Goal: Task Accomplishment & Management: Use online tool/utility

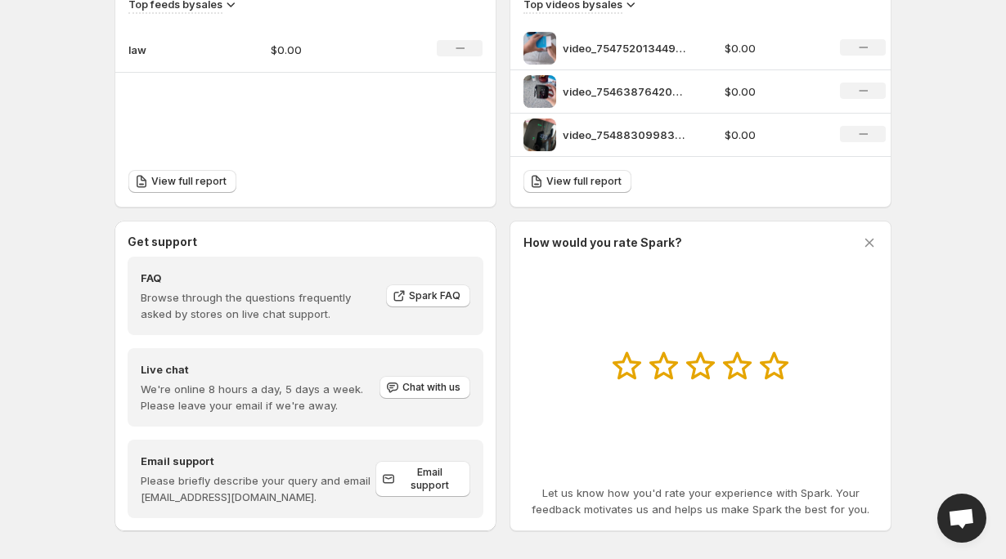
scroll to position [607, 0]
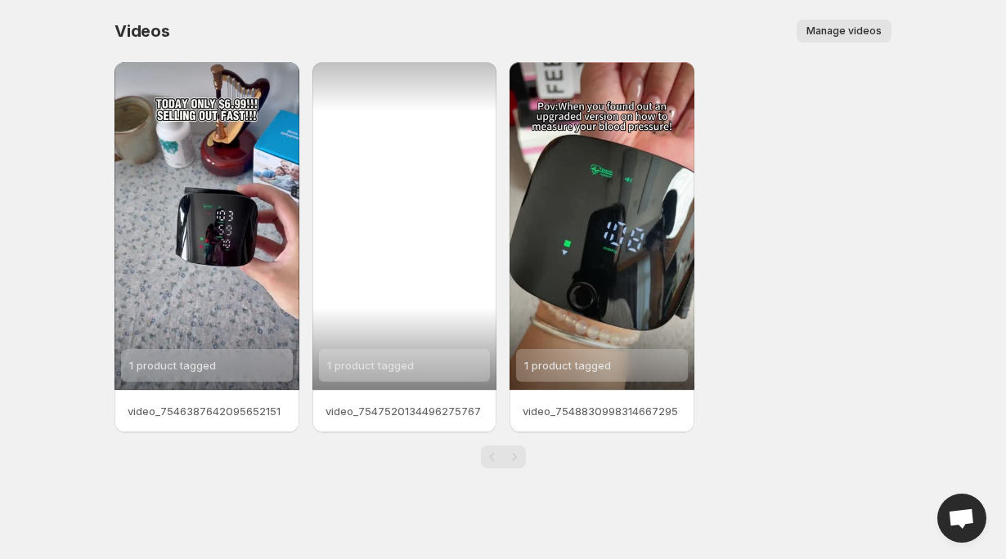
click at [383, 95] on div "1 product tagged" at bounding box center [404, 226] width 185 height 328
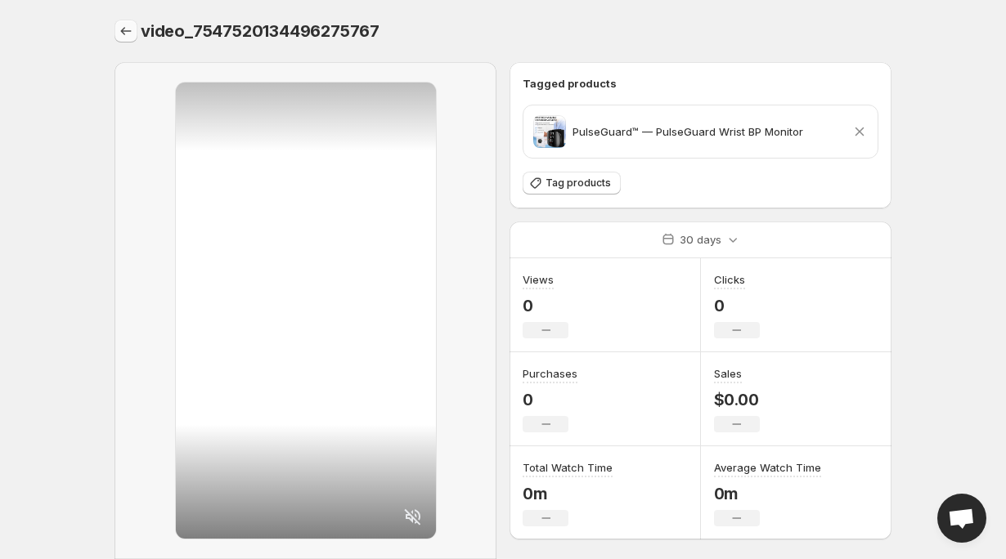
click at [136, 39] on button "Settings" at bounding box center [125, 31] width 23 height 23
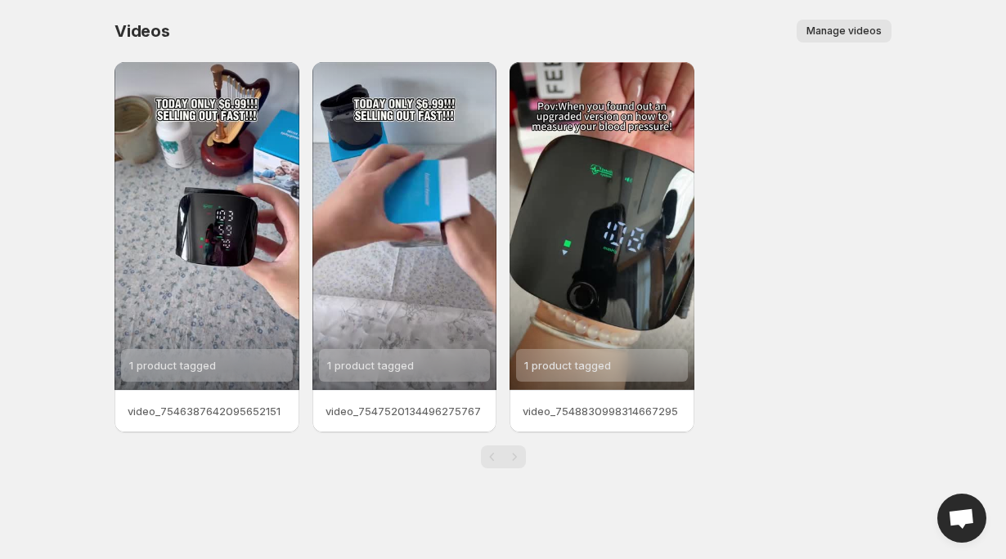
click at [840, 25] on span "Manage videos" at bounding box center [843, 31] width 75 height 13
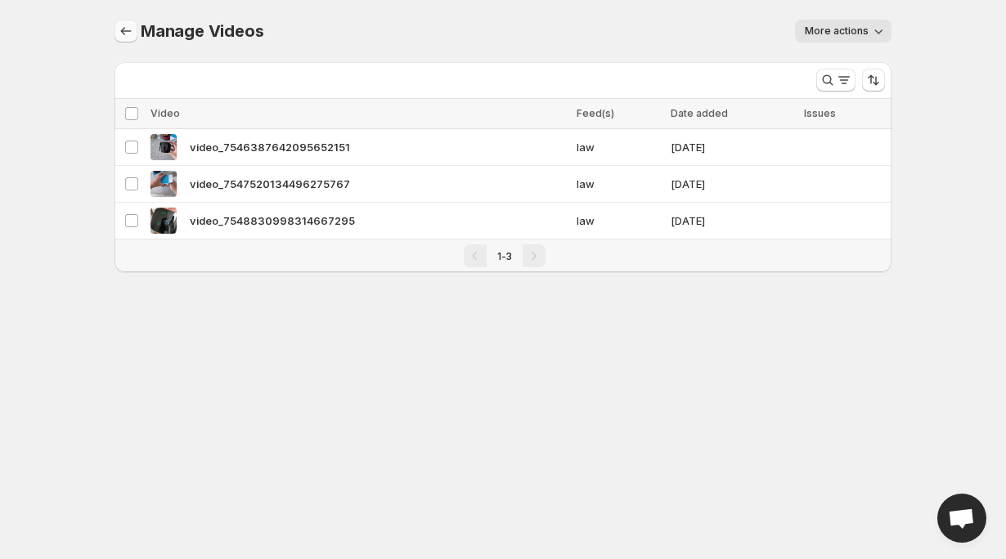
click at [118, 35] on icon "Manage Videos" at bounding box center [126, 31] width 16 height 16
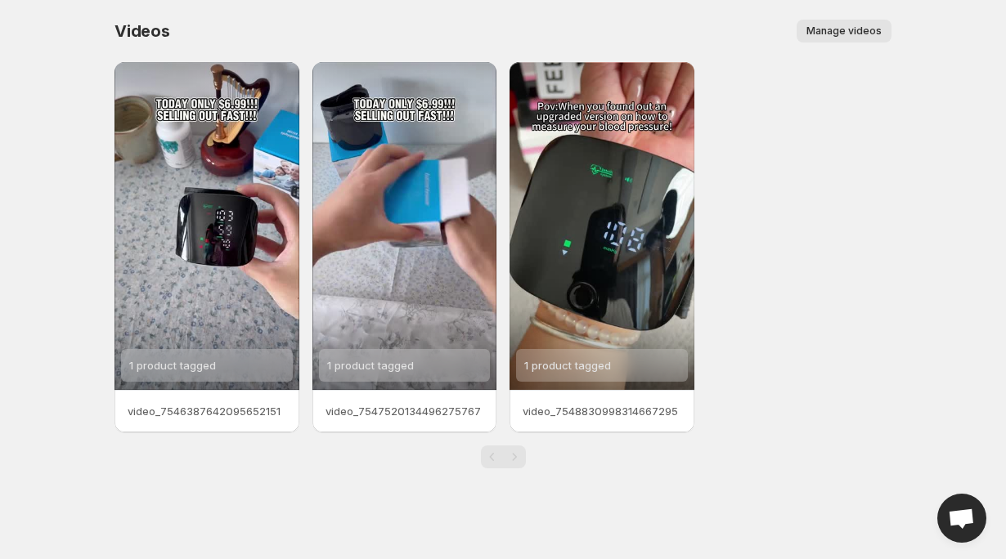
click at [827, 29] on span "Manage videos" at bounding box center [843, 31] width 75 height 13
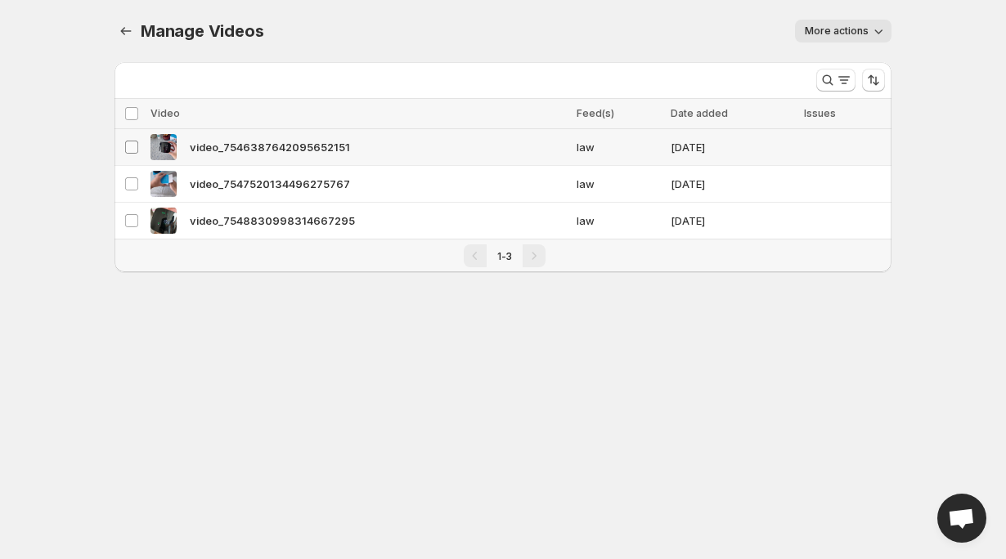
click at [133, 154] on span at bounding box center [131, 147] width 15 height 15
click at [132, 175] on td "Select video" at bounding box center [129, 184] width 31 height 37
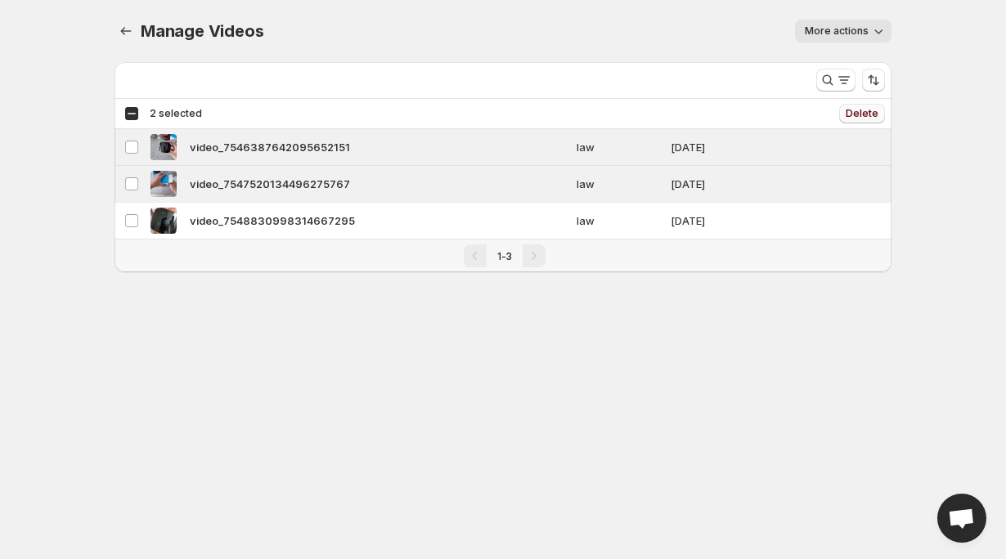
click at [871, 117] on span "Delete" at bounding box center [861, 113] width 33 height 13
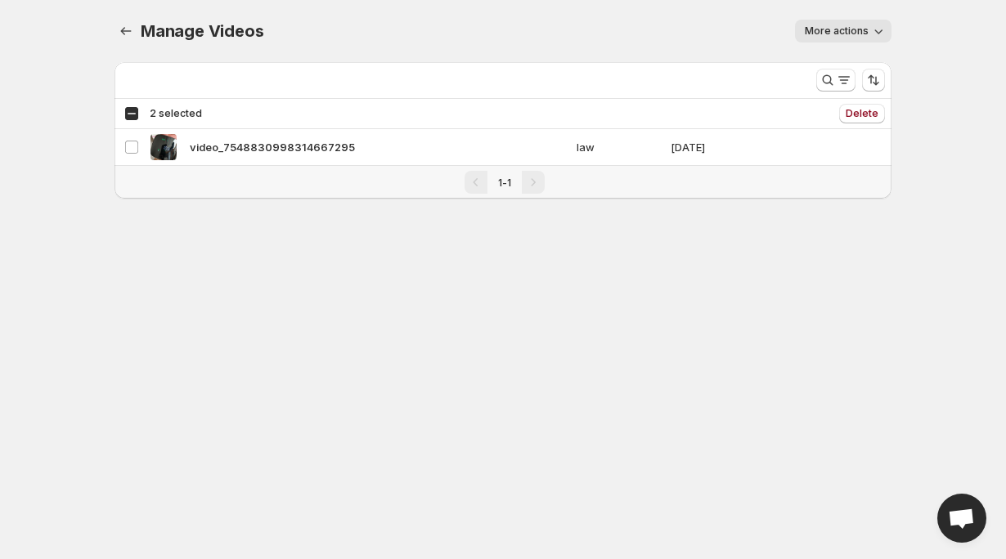
click at [861, 35] on span "More actions" at bounding box center [836, 31] width 64 height 13
click at [820, 194] on div "1-1" at bounding box center [502, 182] width 777 height 33
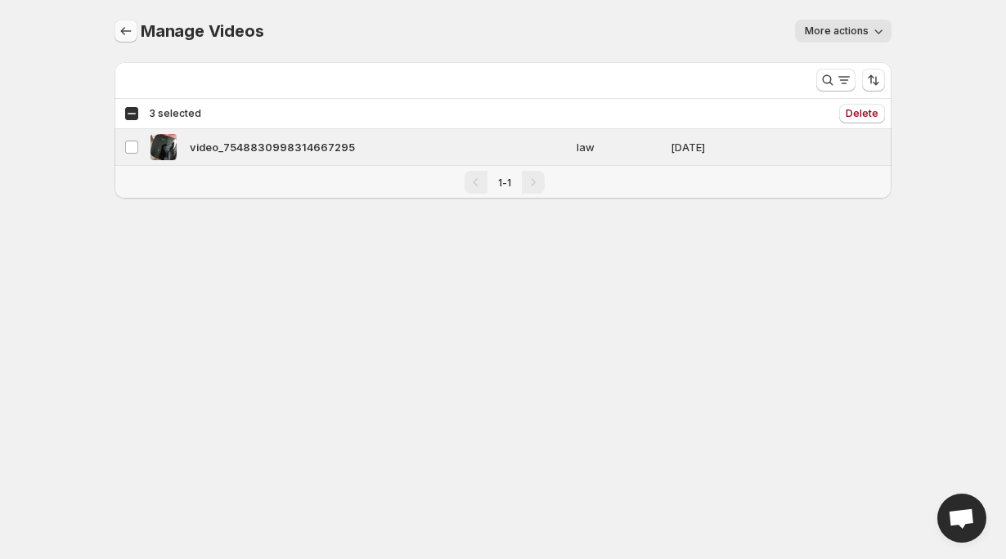
click at [119, 26] on icon "Manage Videos" at bounding box center [126, 31] width 16 height 16
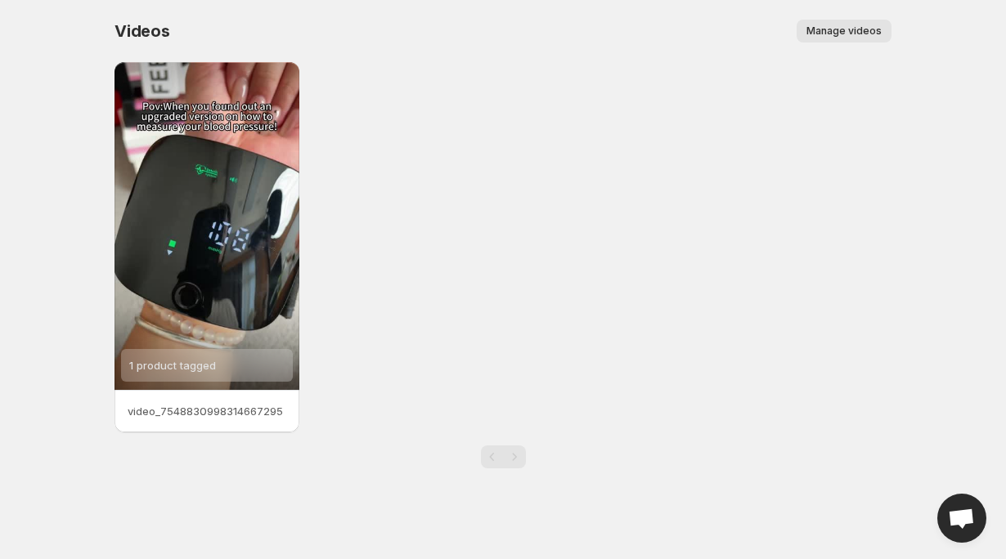
click at [840, 35] on span "Manage videos" at bounding box center [843, 31] width 75 height 13
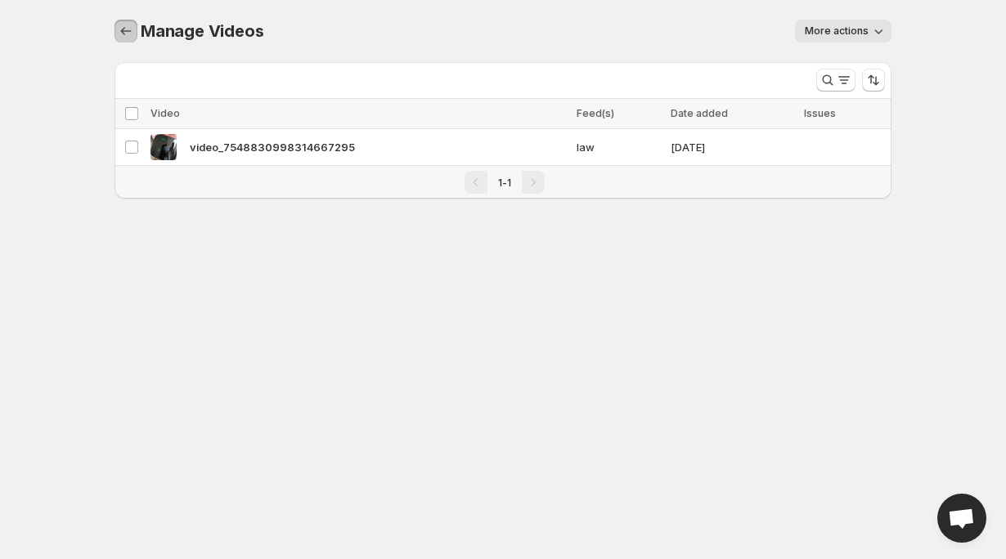
click at [122, 29] on icon "Manage Videos" at bounding box center [126, 31] width 16 height 16
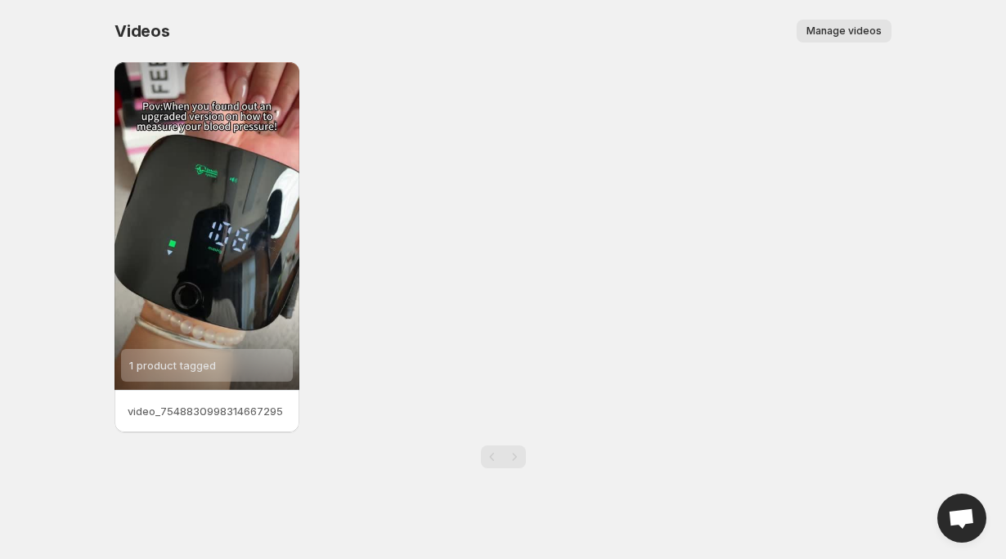
click at [866, 26] on span "Manage videos" at bounding box center [843, 31] width 75 height 13
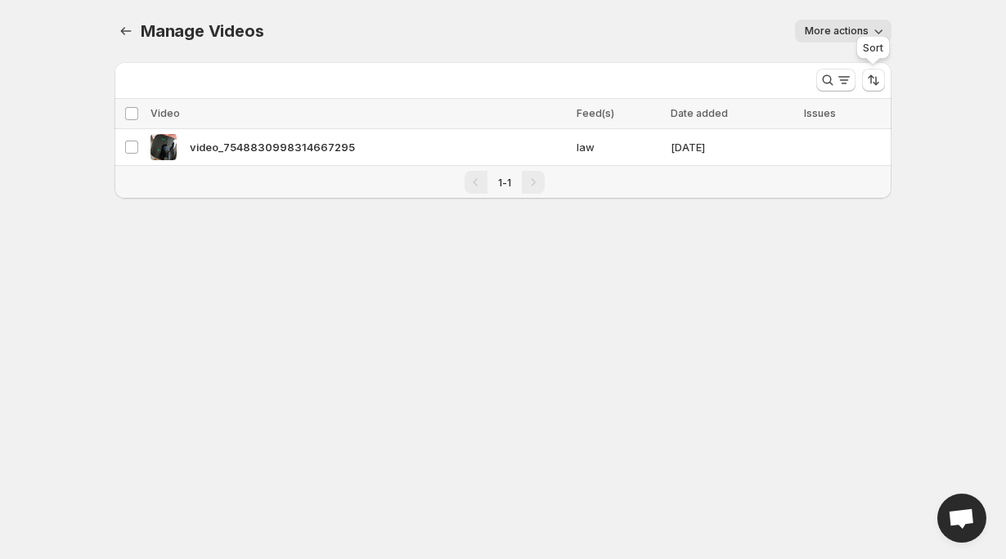
click at [861, 34] on div "Sort" at bounding box center [873, 51] width 40 height 36
click at [833, 11] on div "Manage Videos. This page is ready Manage Videos More actions More actions More …" at bounding box center [502, 31] width 777 height 62
click at [835, 26] on span "More actions" at bounding box center [836, 31] width 64 height 13
click at [600, 226] on div "Manage Videos. This page is ready Manage Videos More actions More actions More …" at bounding box center [503, 119] width 816 height 238
click at [328, 150] on span "video_7548830998314667295" at bounding box center [272, 147] width 165 height 16
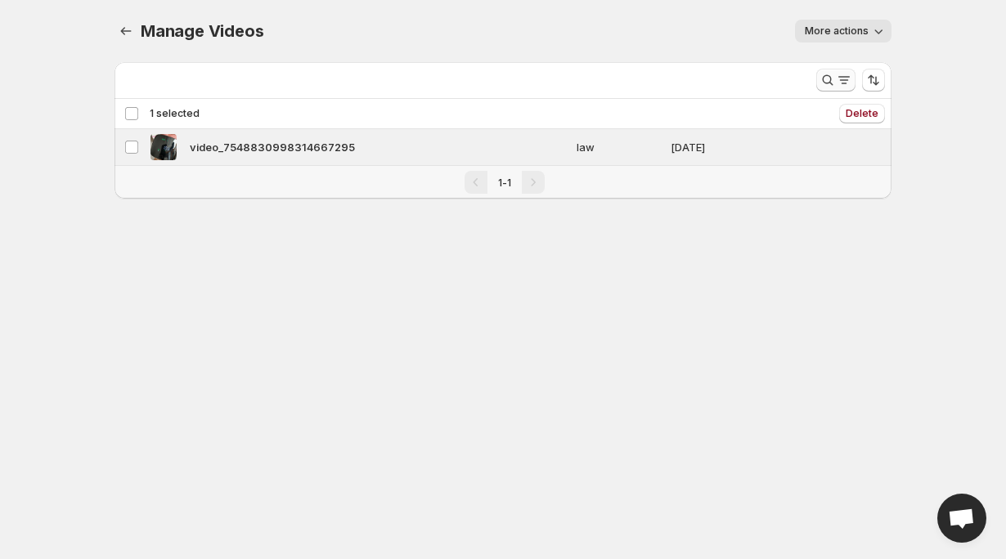
click at [844, 83] on icon "Search and filter results" at bounding box center [844, 80] width 16 height 16
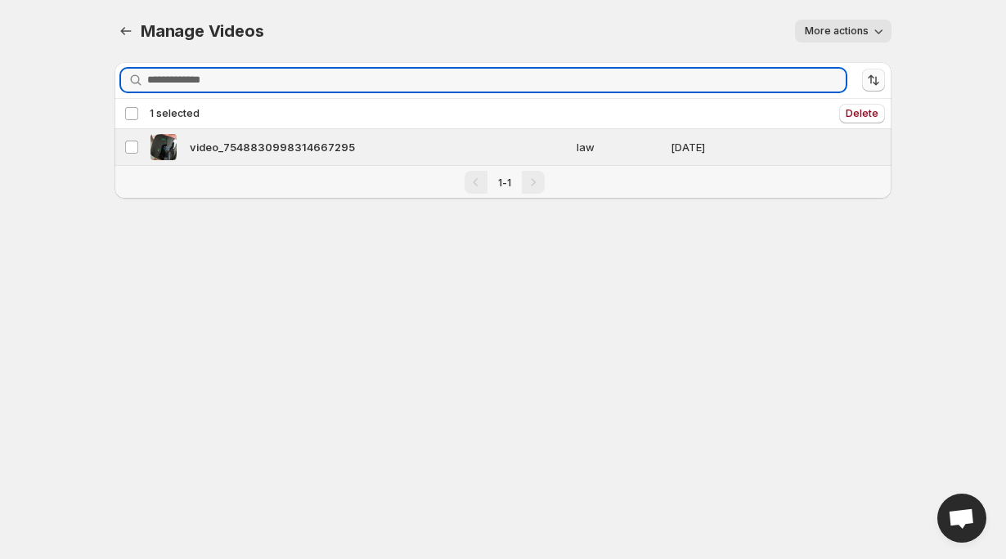
click at [882, 80] on button "Sort the results" at bounding box center [873, 80] width 23 height 23
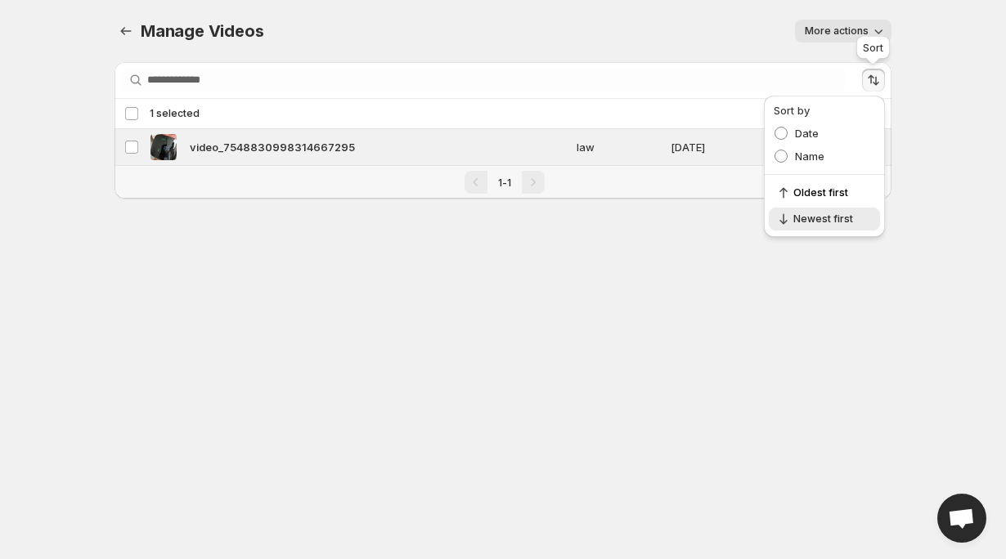
click at [882, 80] on button "Sort the results" at bounding box center [873, 80] width 23 height 23
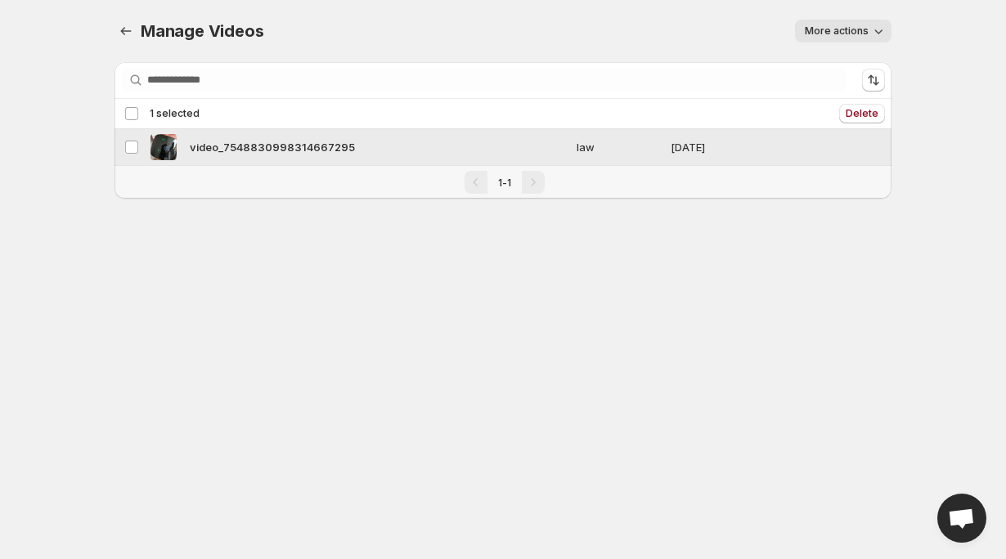
click at [361, 182] on div "1-1" at bounding box center [504, 182] width 760 height 23
click at [121, 31] on icon "Manage Videos" at bounding box center [126, 31] width 11 height 8
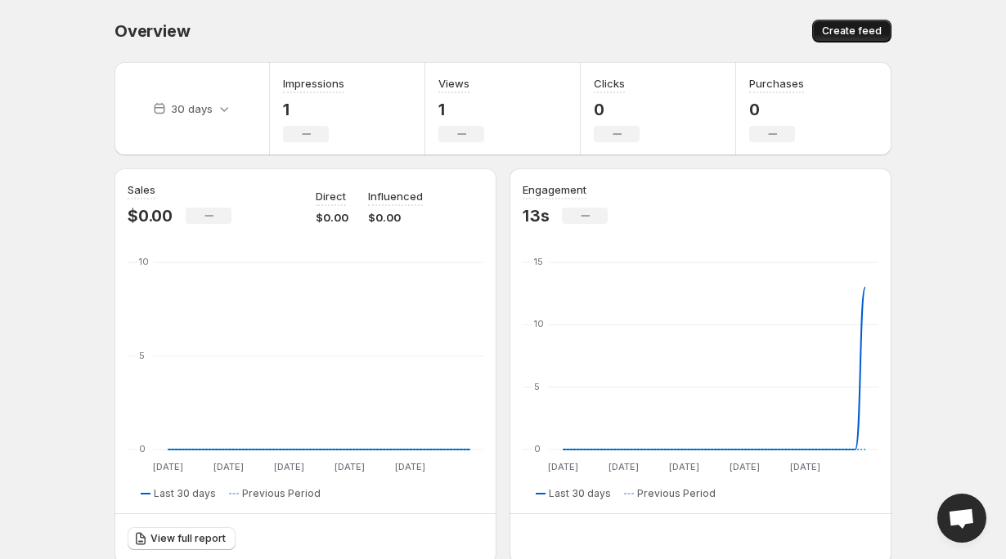
click at [843, 36] on span "Create feed" at bounding box center [852, 31] width 60 height 13
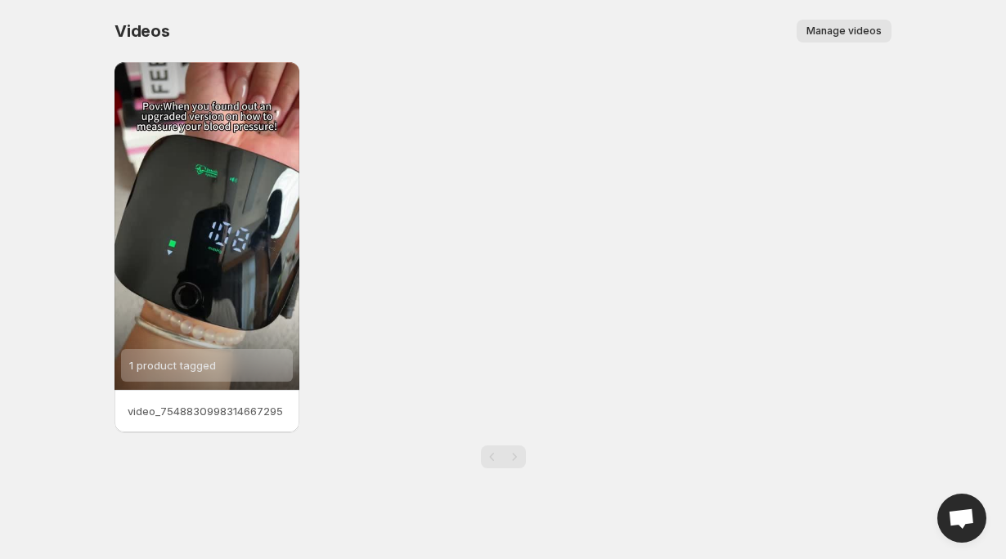
click at [462, 254] on div "1 product tagged video_7548830998314667295" at bounding box center [502, 247] width 777 height 370
click at [228, 411] on p "video_7548830998314667295" at bounding box center [207, 411] width 159 height 16
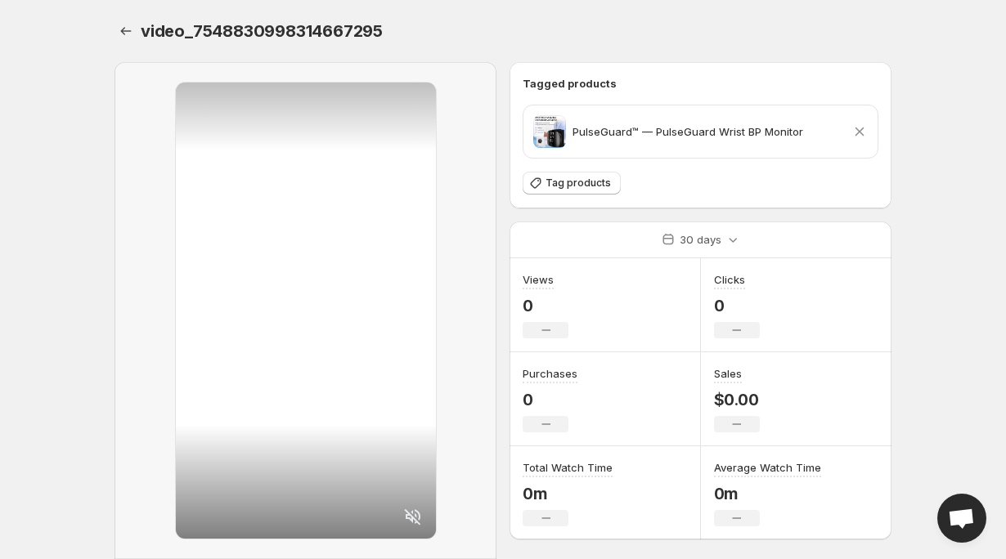
scroll to position [101, 0]
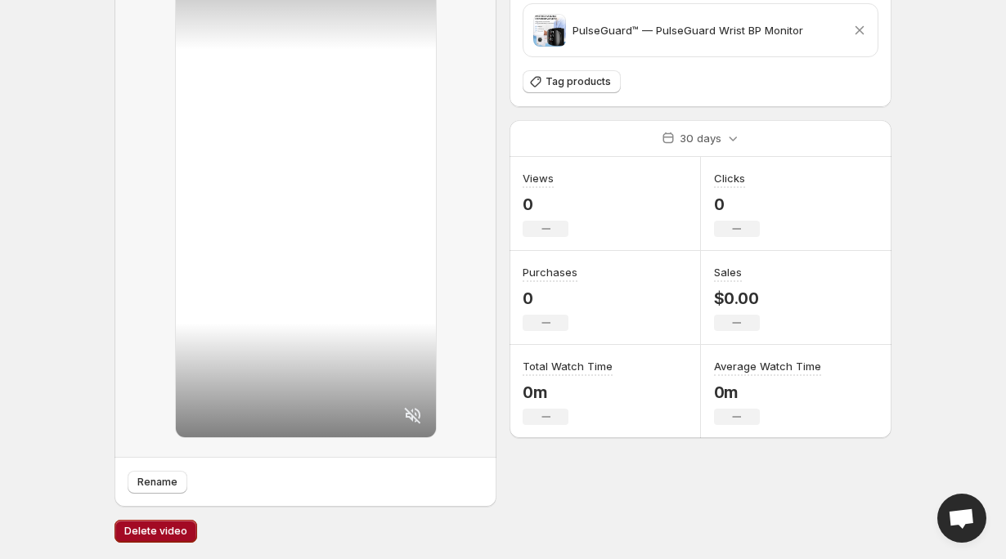
click at [132, 525] on span "Delete video" at bounding box center [155, 531] width 63 height 13
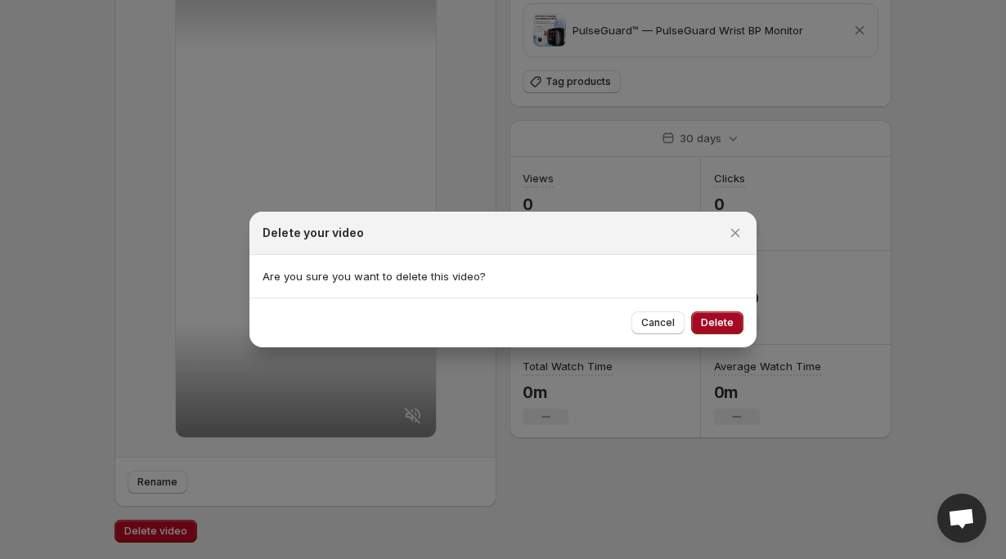
click at [731, 325] on span "Delete" at bounding box center [717, 322] width 33 height 13
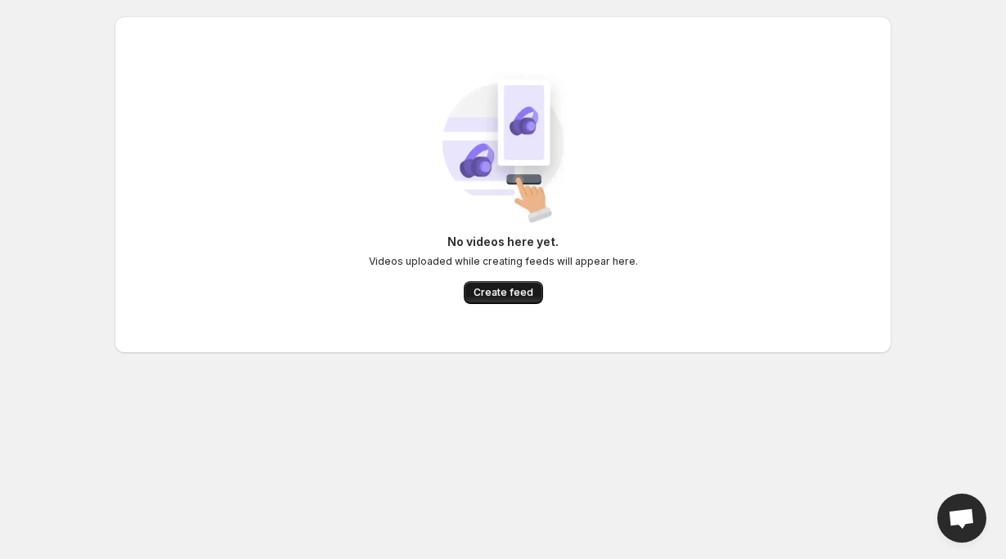
click at [504, 293] on span "Create feed" at bounding box center [503, 292] width 60 height 13
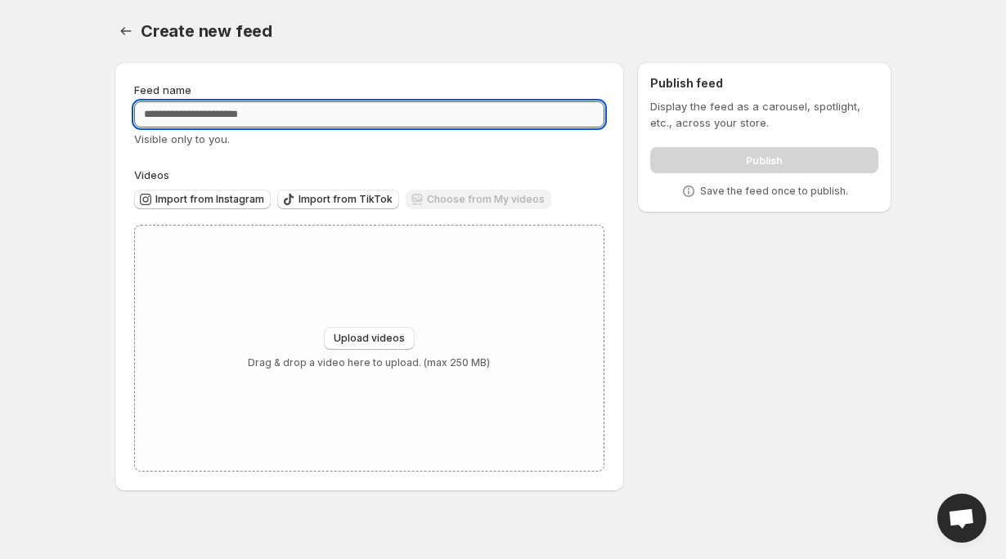
click at [301, 110] on input "Feed name" at bounding box center [369, 114] width 470 height 26
type input "****"
click at [390, 338] on span "Upload videos" at bounding box center [369, 338] width 71 height 13
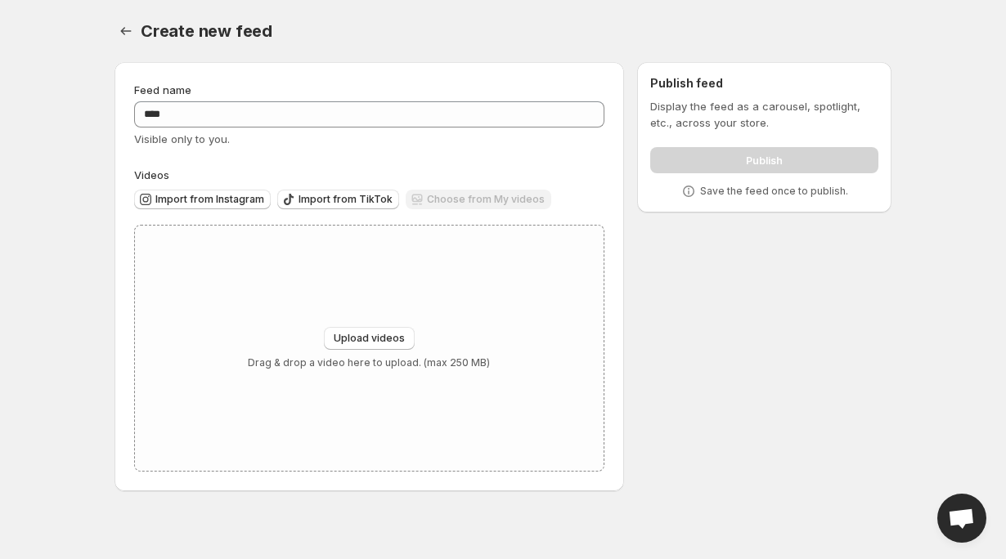
type input "**********"
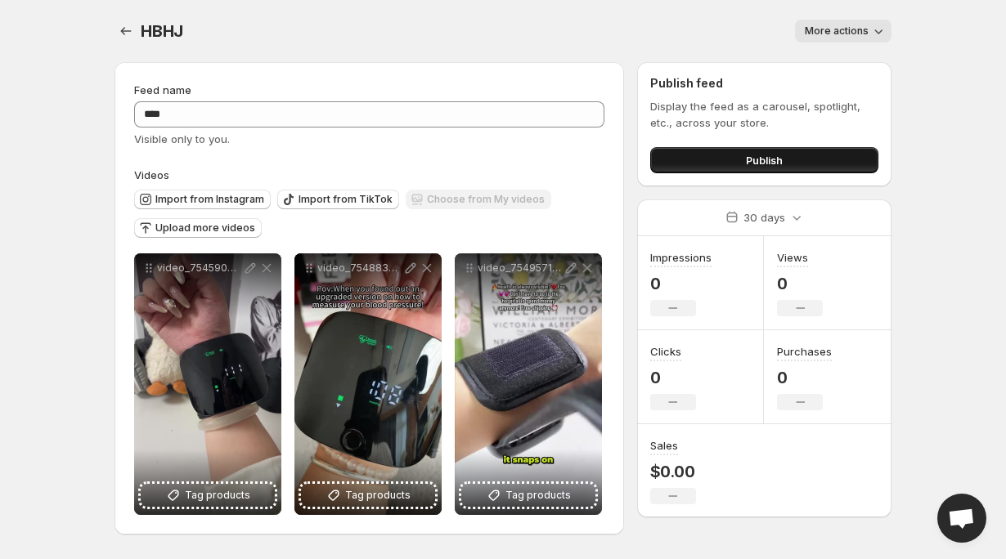
click at [740, 165] on button "Publish" at bounding box center [764, 160] width 228 height 26
